Goal: Task Accomplishment & Management: Use online tool/utility

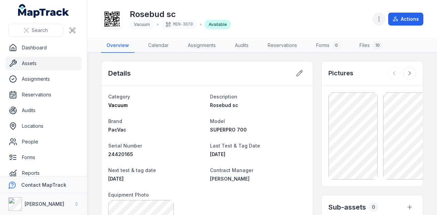
click at [379, 19] on icon "button" at bounding box center [378, 19] width 7 height 7
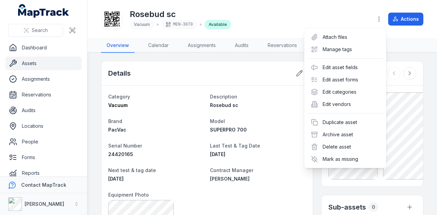
click at [387, 14] on div "Actions" at bounding box center [397, 19] width 51 height 13
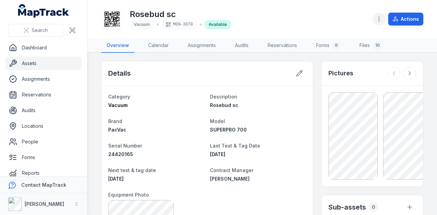
click at [380, 16] on icon "button" at bounding box center [378, 19] width 7 height 7
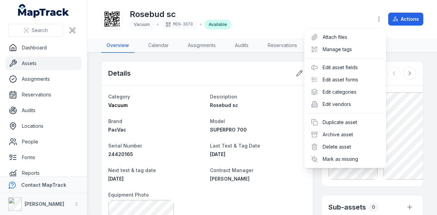
click at [404, 19] on div "Actions" at bounding box center [397, 19] width 51 height 13
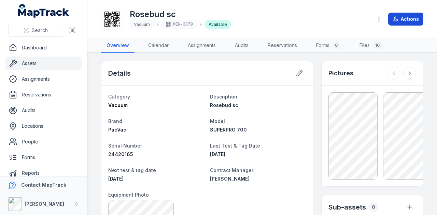
click at [402, 19] on button "Actions" at bounding box center [405, 19] width 35 height 13
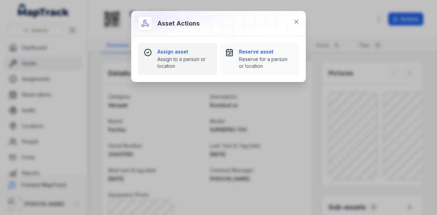
click at [186, 53] on strong "Assign asset" at bounding box center [184, 51] width 54 height 7
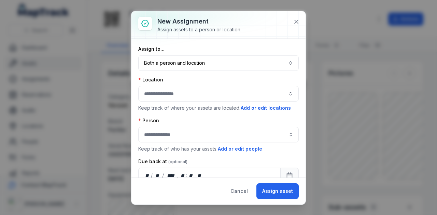
click at [285, 93] on button "button" at bounding box center [218, 94] width 160 height 16
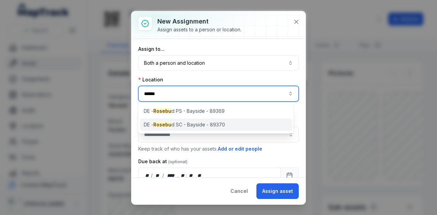
type input "******"
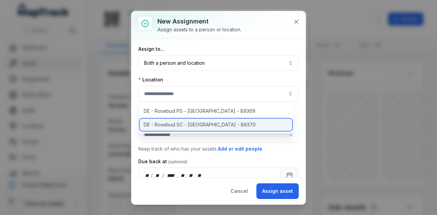
click at [229, 122] on div "DE - Rosebud SC - [GEOGRAPHIC_DATA] - 89370" at bounding box center [216, 125] width 153 height 12
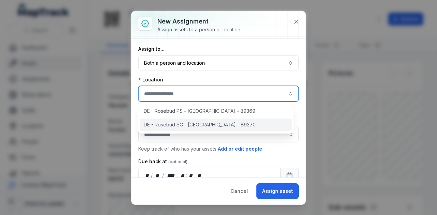
type input "**********"
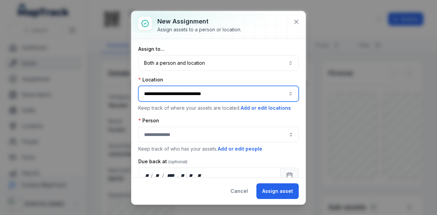
scroll to position [34, 0]
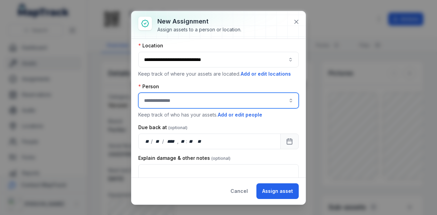
click at [288, 97] on button "button" at bounding box center [291, 101] width 16 height 16
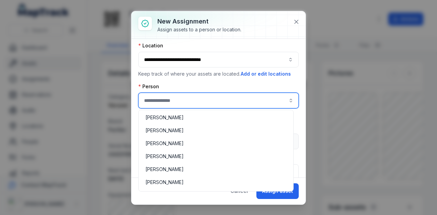
click at [211, 100] on input "assignment-add:person-label" at bounding box center [218, 101] width 160 height 16
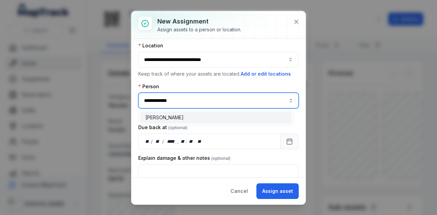
click at [214, 119] on div "[PERSON_NAME]" at bounding box center [215, 117] width 141 height 7
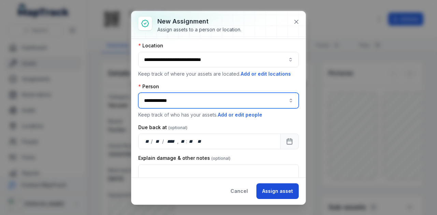
type input "**********"
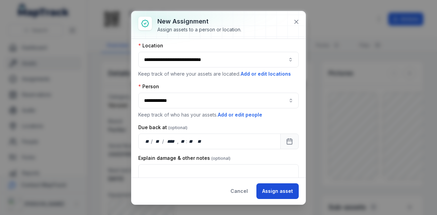
click at [270, 190] on button "Assign asset" at bounding box center [277, 192] width 42 height 16
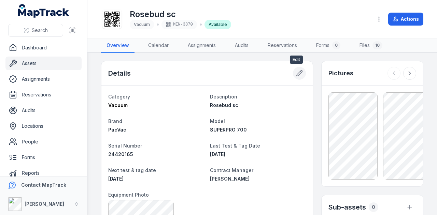
click at [296, 76] on icon at bounding box center [299, 73] width 7 height 7
